Goal: Task Accomplishment & Management: Complete application form

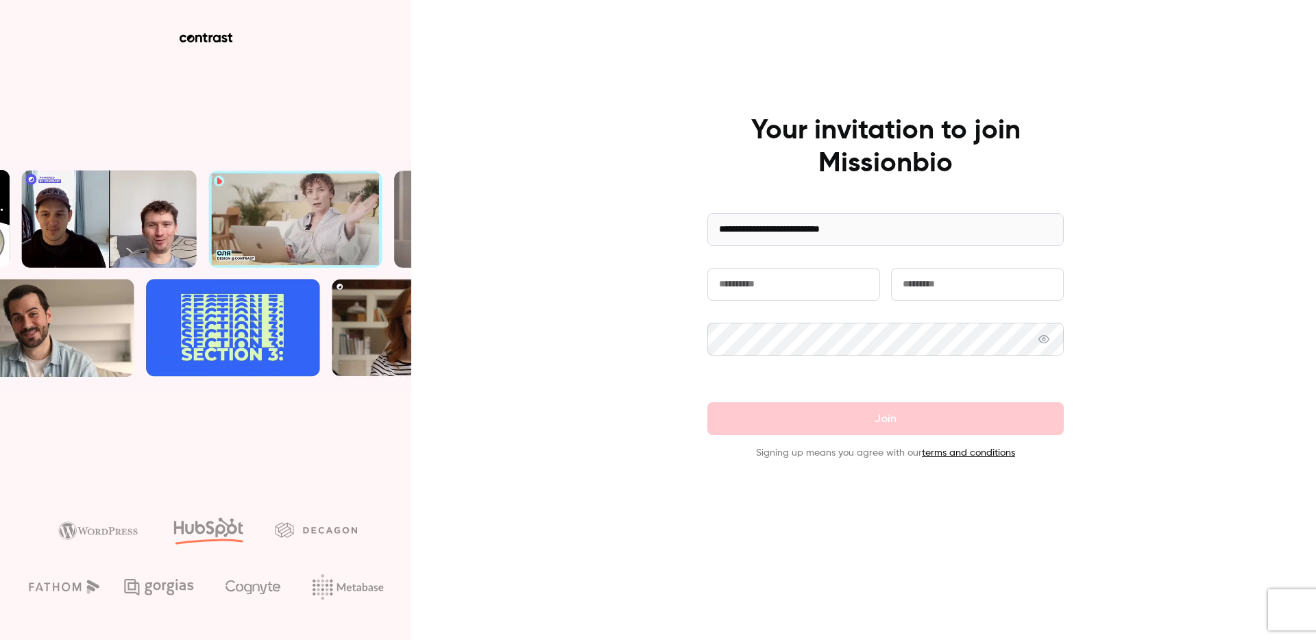
click at [768, 291] on input "text" at bounding box center [793, 284] width 173 height 33
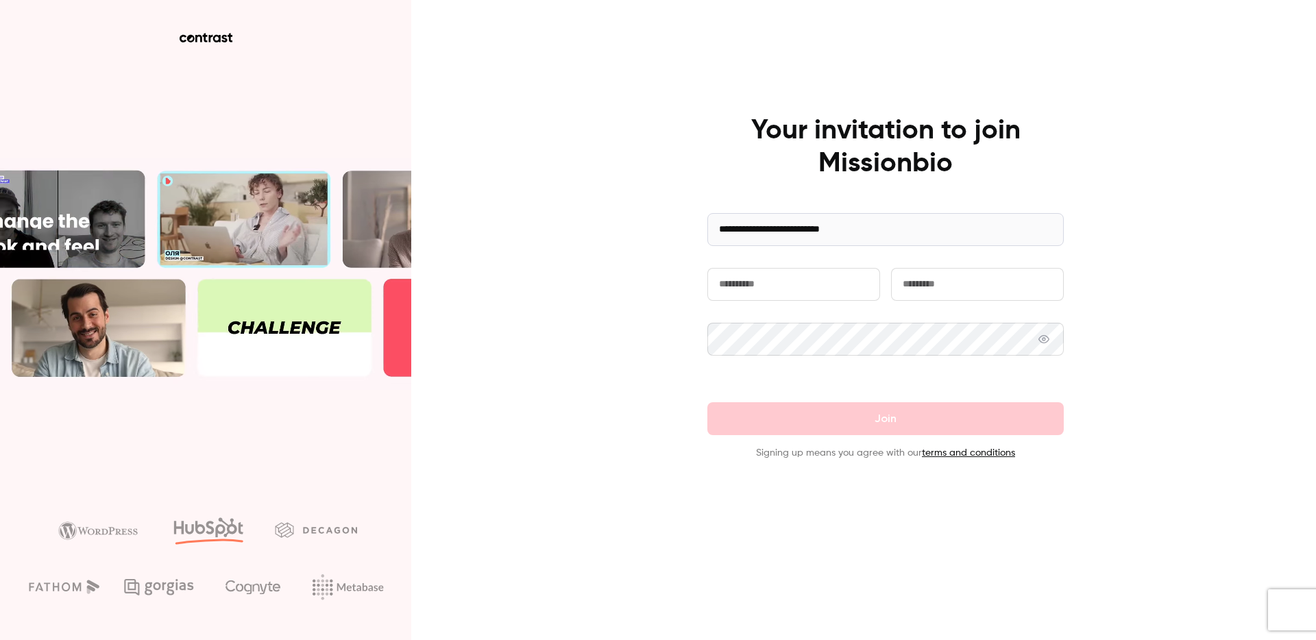
type input "*******"
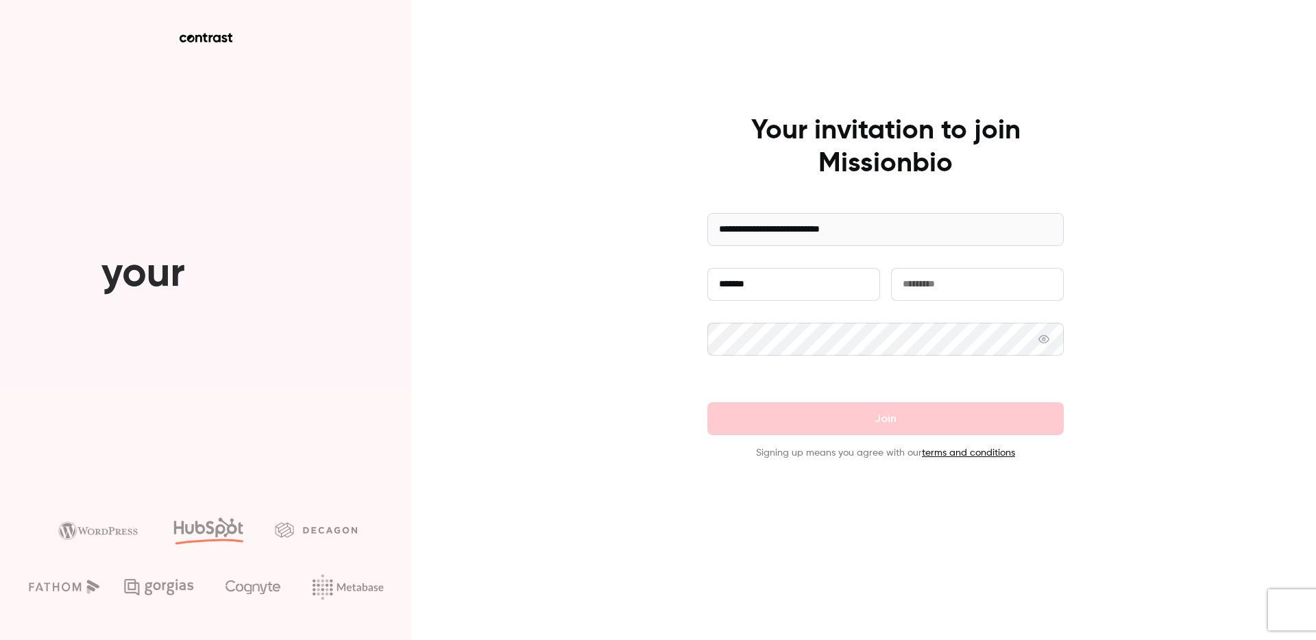
click at [932, 289] on input "text" at bounding box center [977, 284] width 173 height 33
type input "******"
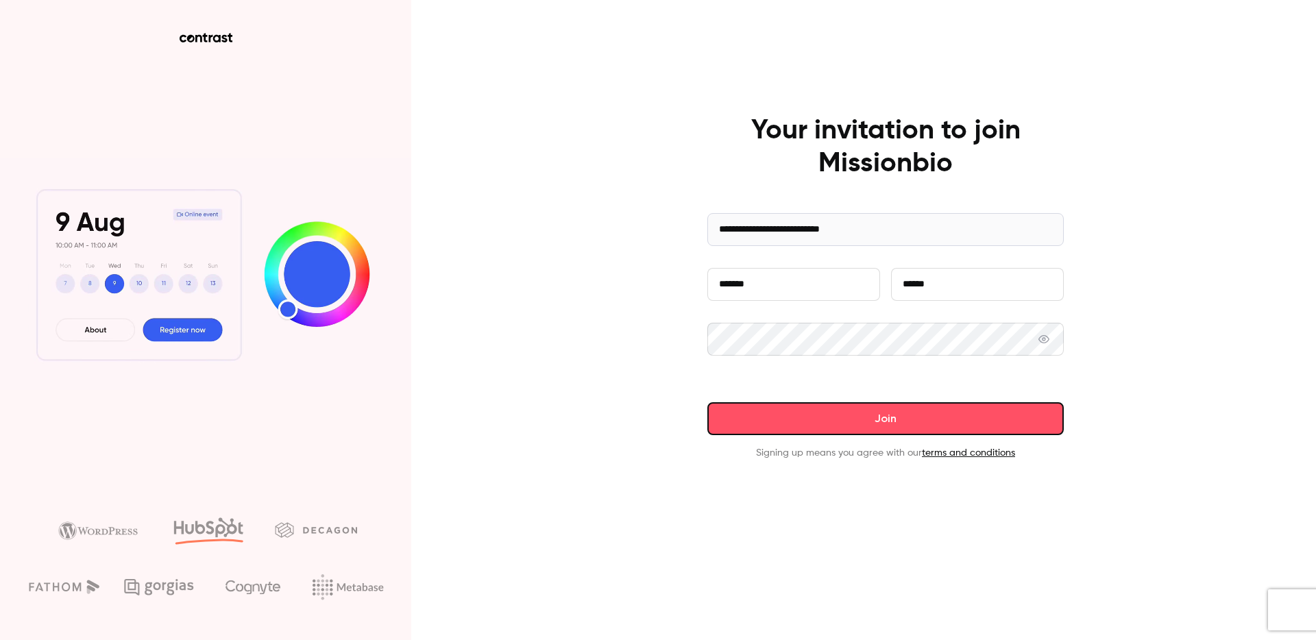
click at [954, 412] on button "Join" at bounding box center [885, 418] width 356 height 33
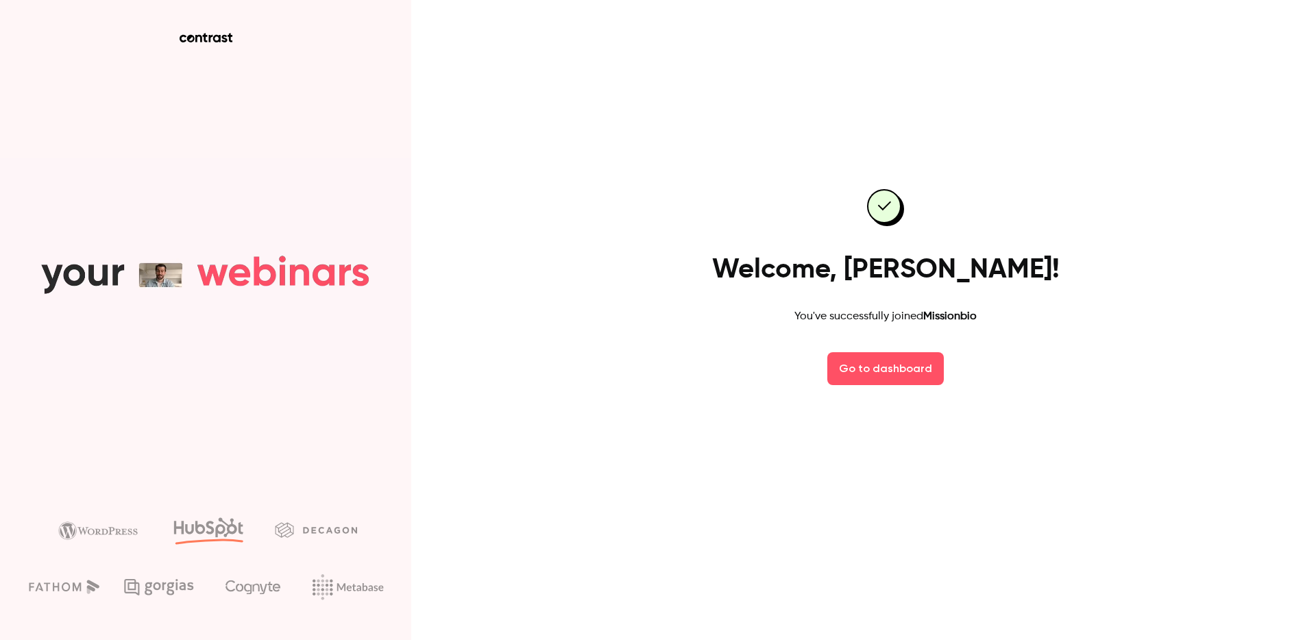
click at [1043, 336] on div "Welcome, Michael! You've successfully joined Missionbio Go to dashboard" at bounding box center [885, 287] width 356 height 273
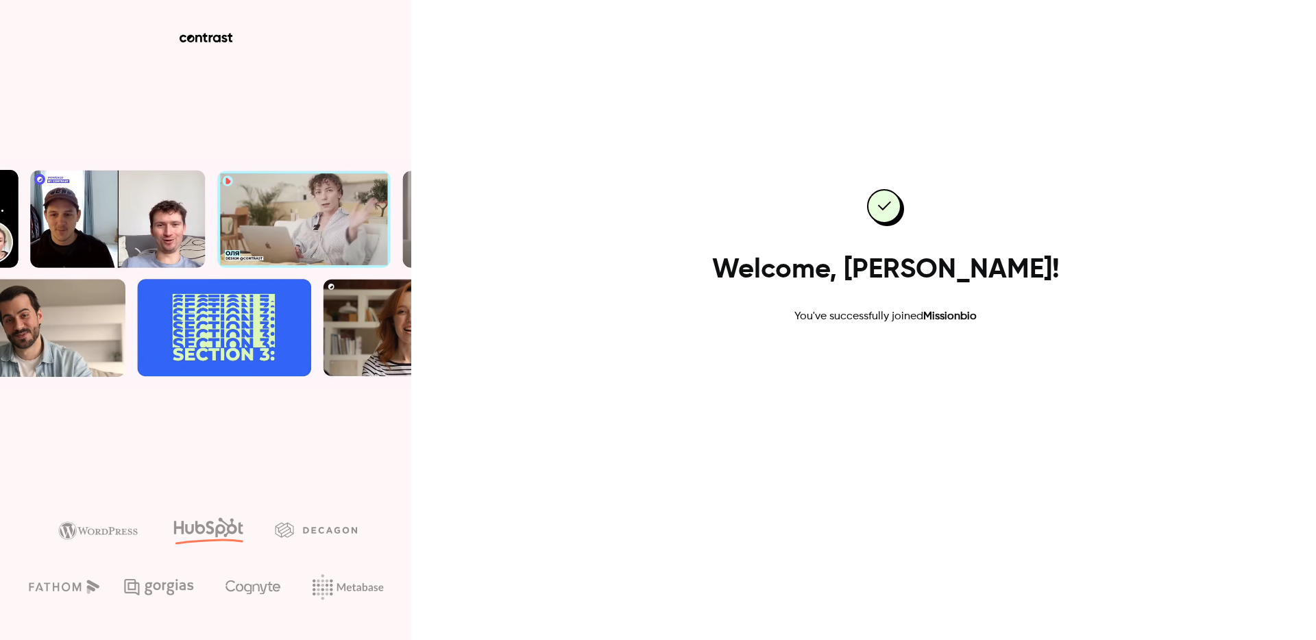
drag, startPoint x: 922, startPoint y: 360, endPoint x: 915, endPoint y: 361, distance: 7.0
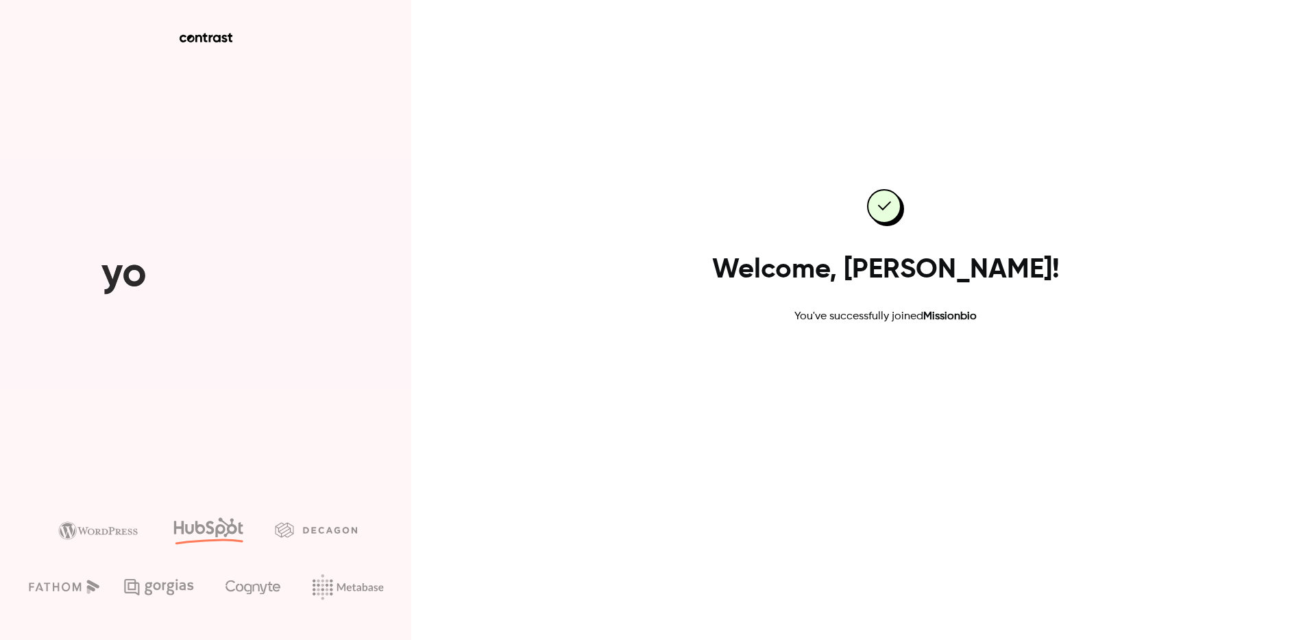
click at [921, 360] on link "Go to dashboard" at bounding box center [885, 368] width 116 height 33
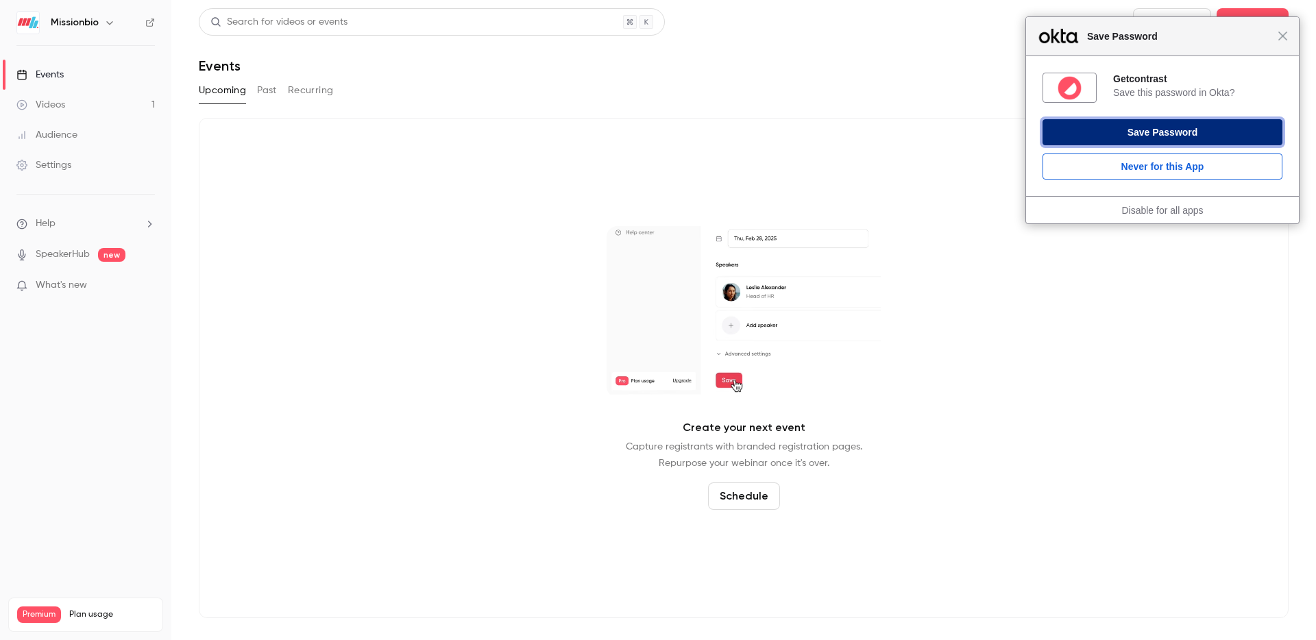
click at [1192, 136] on button "Save Password" at bounding box center [1162, 132] width 240 height 26
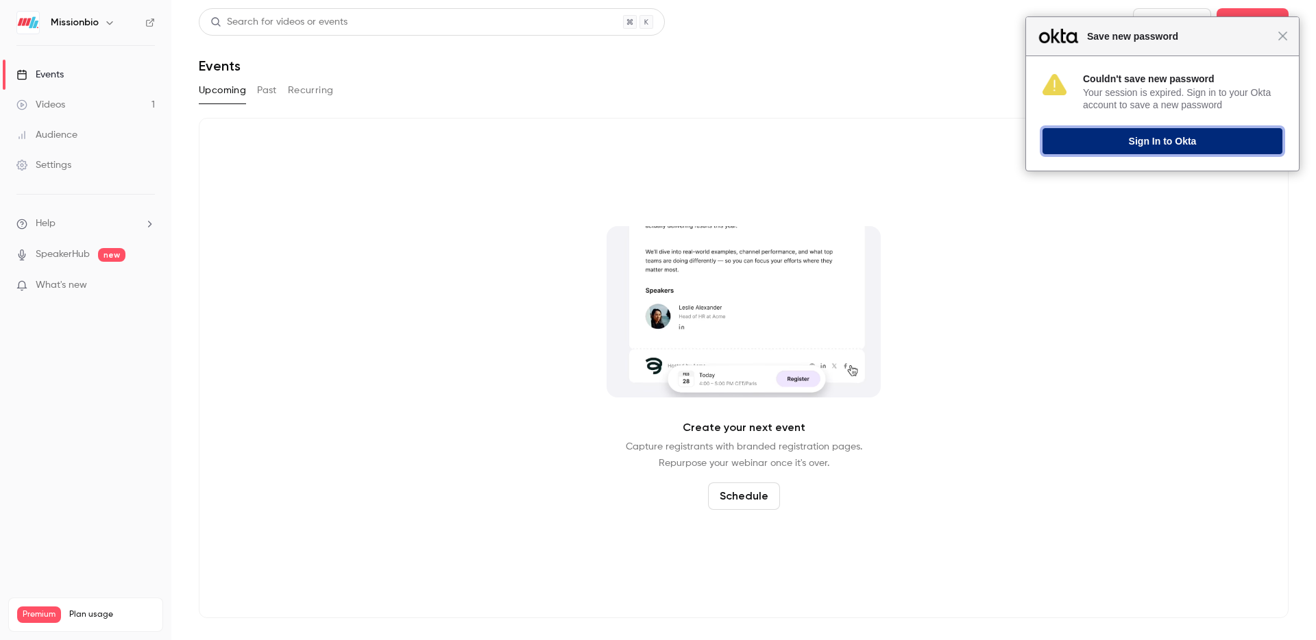
click at [1122, 134] on button "Sign In to Okta" at bounding box center [1162, 141] width 240 height 26
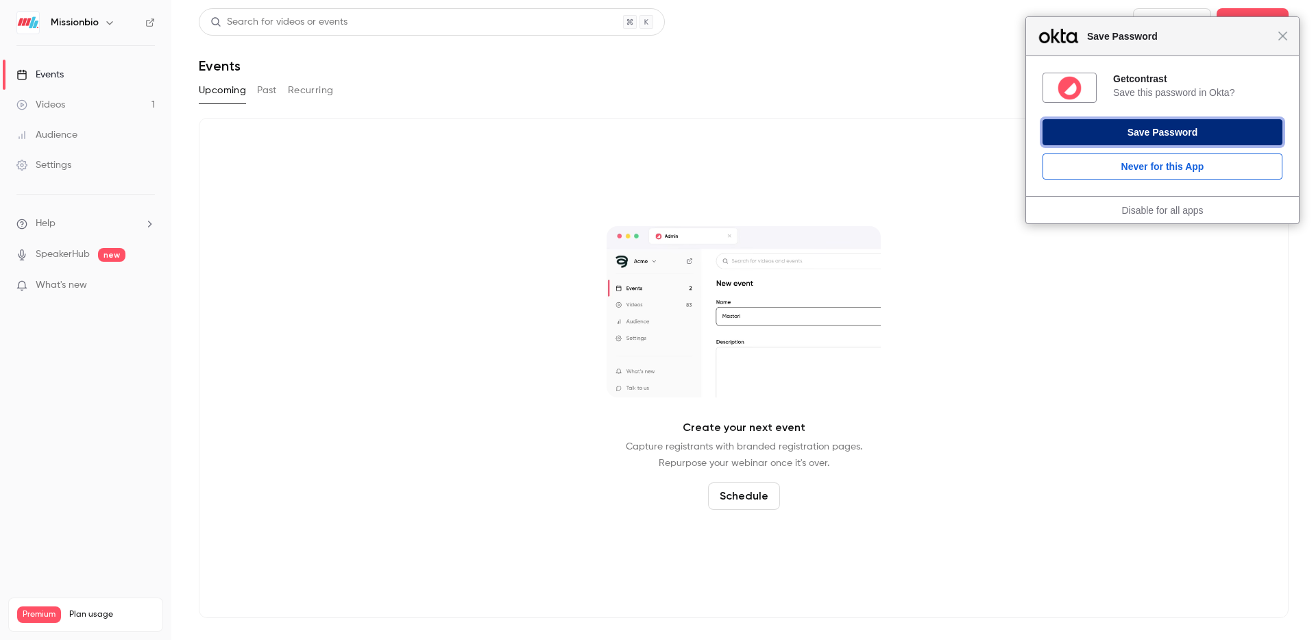
click at [1176, 132] on button "Save Password" at bounding box center [1162, 132] width 240 height 26
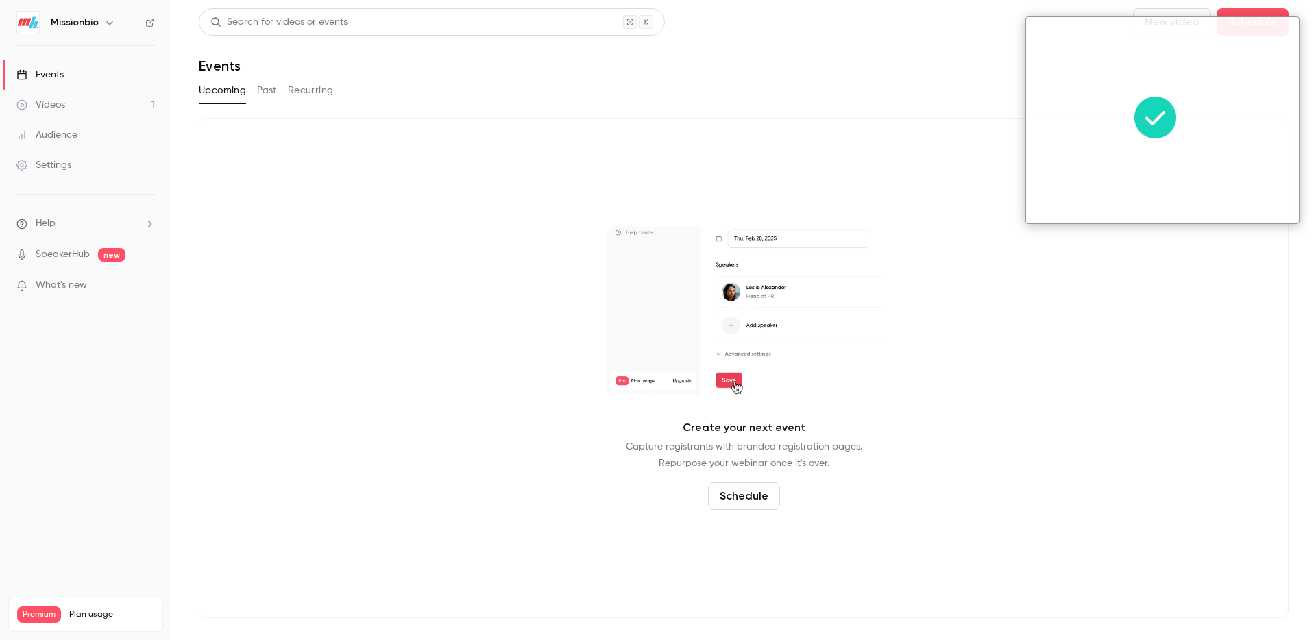
click at [563, 217] on div "Create your next event Capture registrants with branded registration pages. Rep…" at bounding box center [743, 368] width 1089 height 500
